Goal: Task Accomplishment & Management: Manage account settings

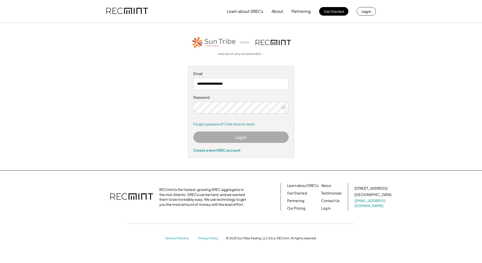
click at [232, 130] on div "**********" at bounding box center [241, 112] width 106 height 92
click at [231, 134] on button "Log In" at bounding box center [240, 136] width 95 height 11
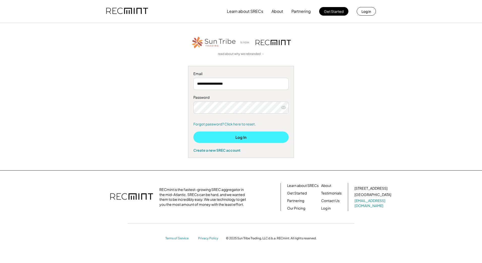
click at [231, 140] on button "Log In" at bounding box center [240, 136] width 95 height 11
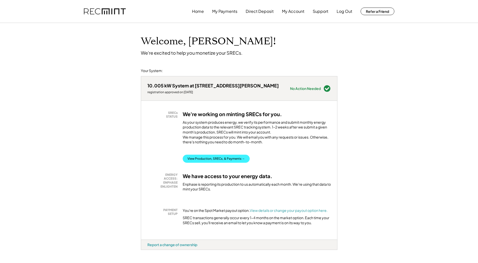
click at [244, 161] on button "View Production, SRECs, & Payments →" at bounding box center [216, 159] width 67 height 8
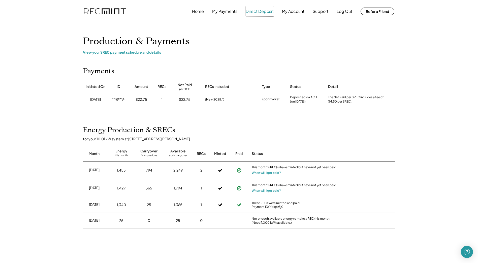
click at [253, 15] on button "Direct Deposit" at bounding box center [260, 11] width 28 height 10
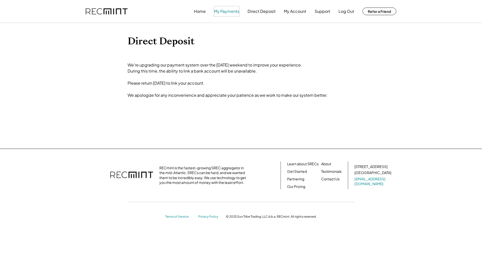
click at [230, 12] on button "My Payments" at bounding box center [226, 11] width 25 height 10
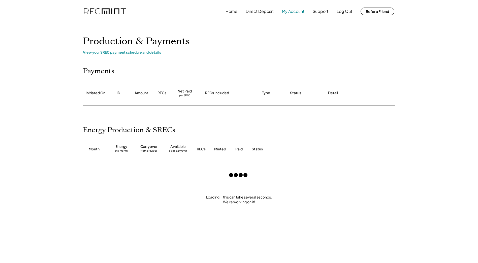
click at [299, 11] on button "My Account" at bounding box center [293, 11] width 22 height 10
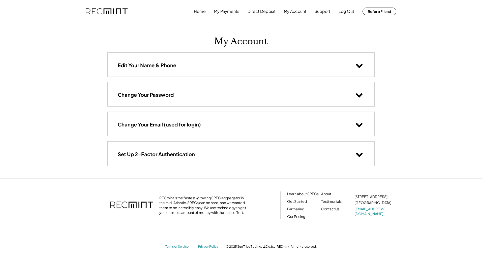
click at [201, 10] on button "Home" at bounding box center [200, 11] width 12 height 10
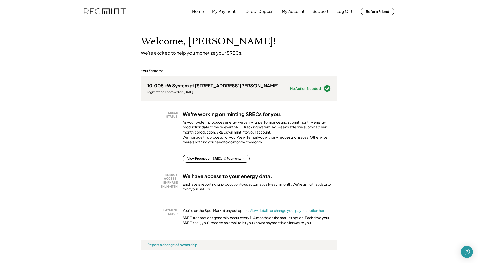
click at [352, 100] on div "Welcome, [PERSON_NAME]! We're excited to help you monetize your SRECs. Your Sys…" at bounding box center [239, 268] width 478 height 491
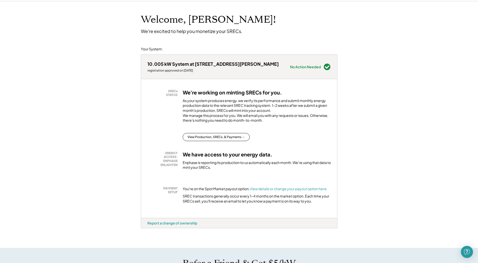
scroll to position [25, 0]
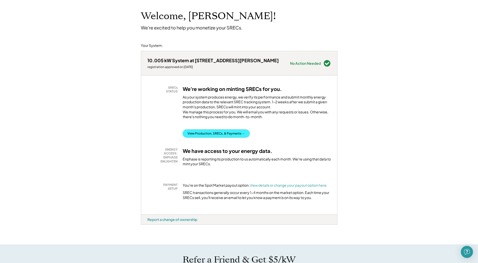
click at [224, 138] on button "View Production, SRECs, & Payments →" at bounding box center [216, 133] width 67 height 8
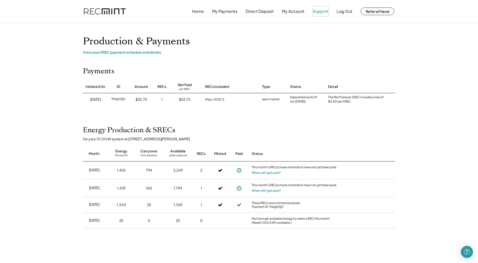
click at [314, 14] on button "Support" at bounding box center [321, 11] width 16 height 10
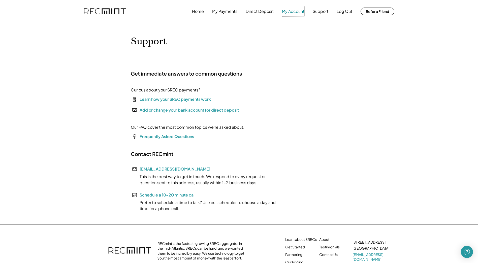
click at [300, 15] on button "My Account" at bounding box center [293, 11] width 22 height 10
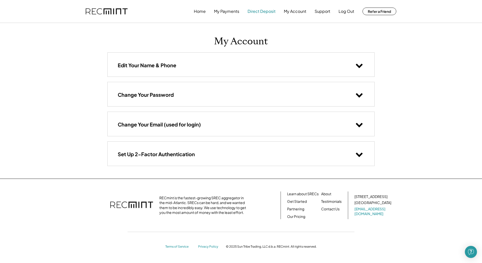
click at [269, 13] on button "Direct Deposit" at bounding box center [261, 11] width 28 height 10
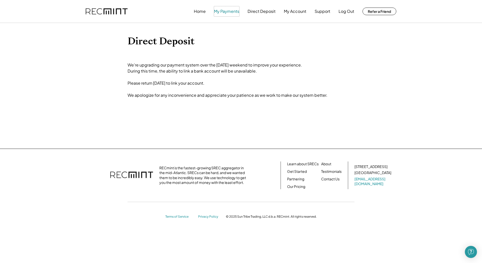
click at [230, 14] on button "My Payments" at bounding box center [226, 11] width 25 height 10
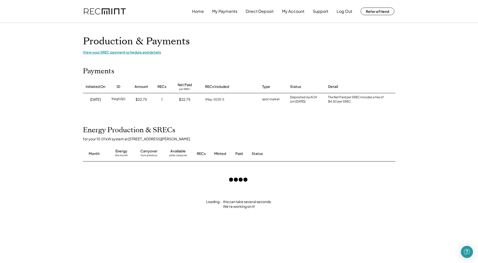
click at [128, 52] on div "View your SREC payment schedule and details" at bounding box center [239, 52] width 312 height 5
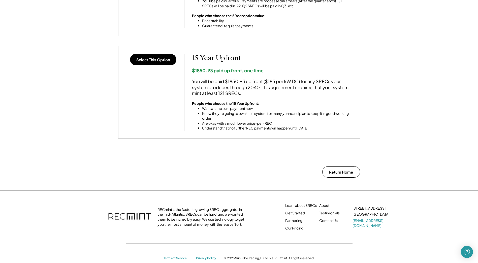
scroll to position [420, 0]
